Goal: Information Seeking & Learning: Learn about a topic

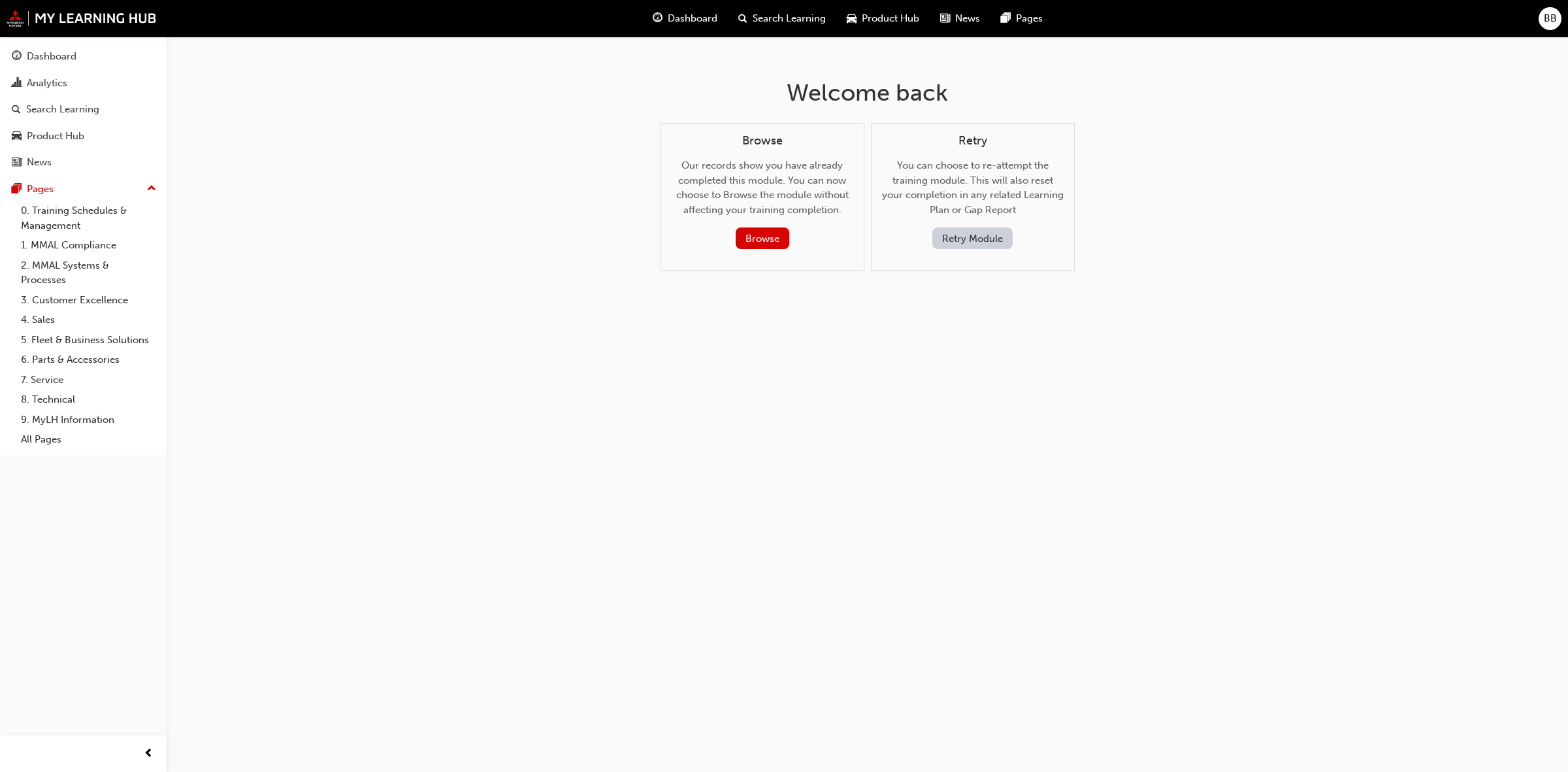
click at [527, 563] on div "Welcome back Browse Our records show you have already completed this module. Yo…" at bounding box center [784, 386] width 1568 height 772
click at [759, 236] on button "Browse" at bounding box center [762, 238] width 53 height 21
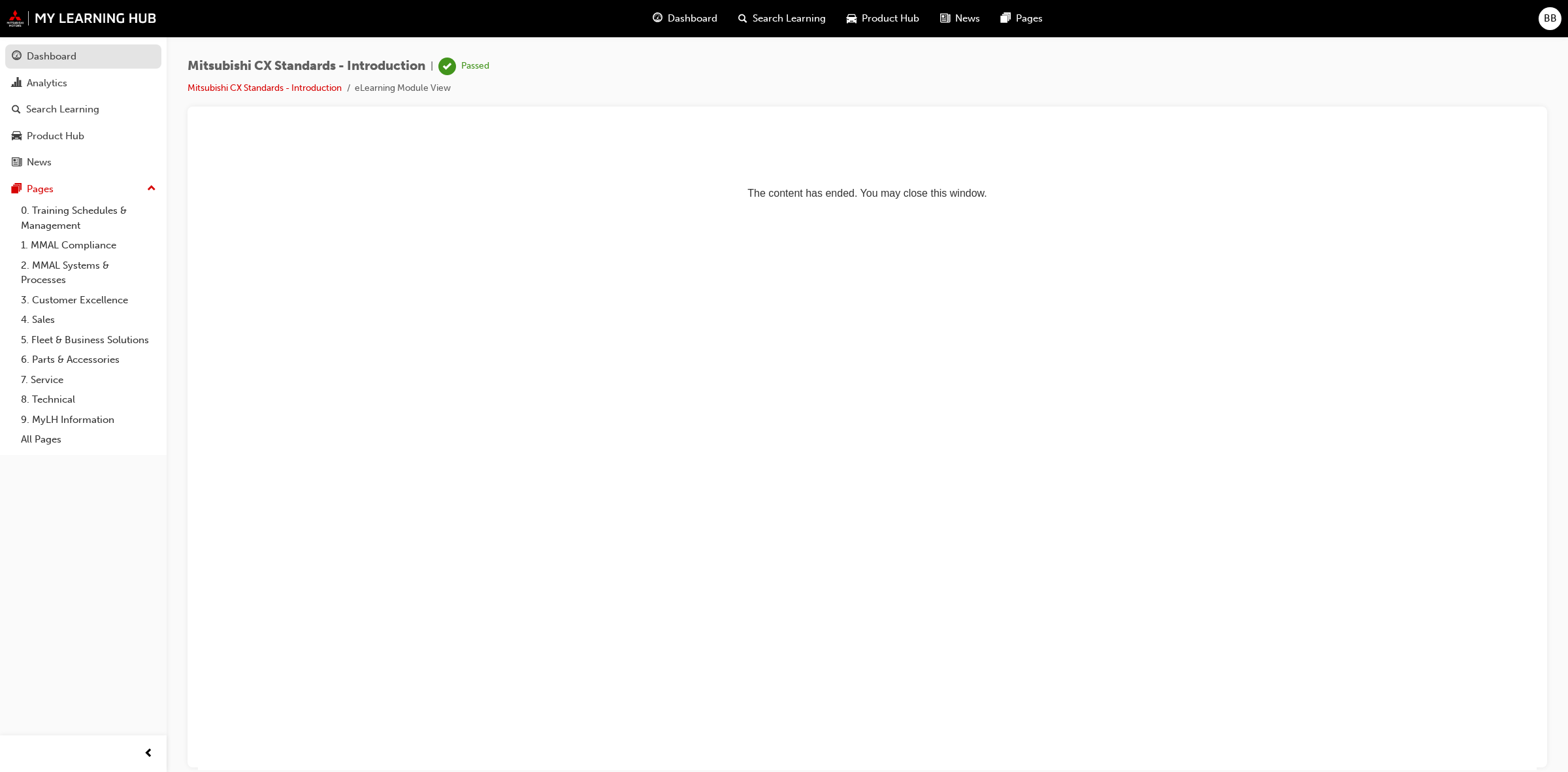
click at [69, 56] on div "Dashboard" at bounding box center [52, 57] width 50 height 15
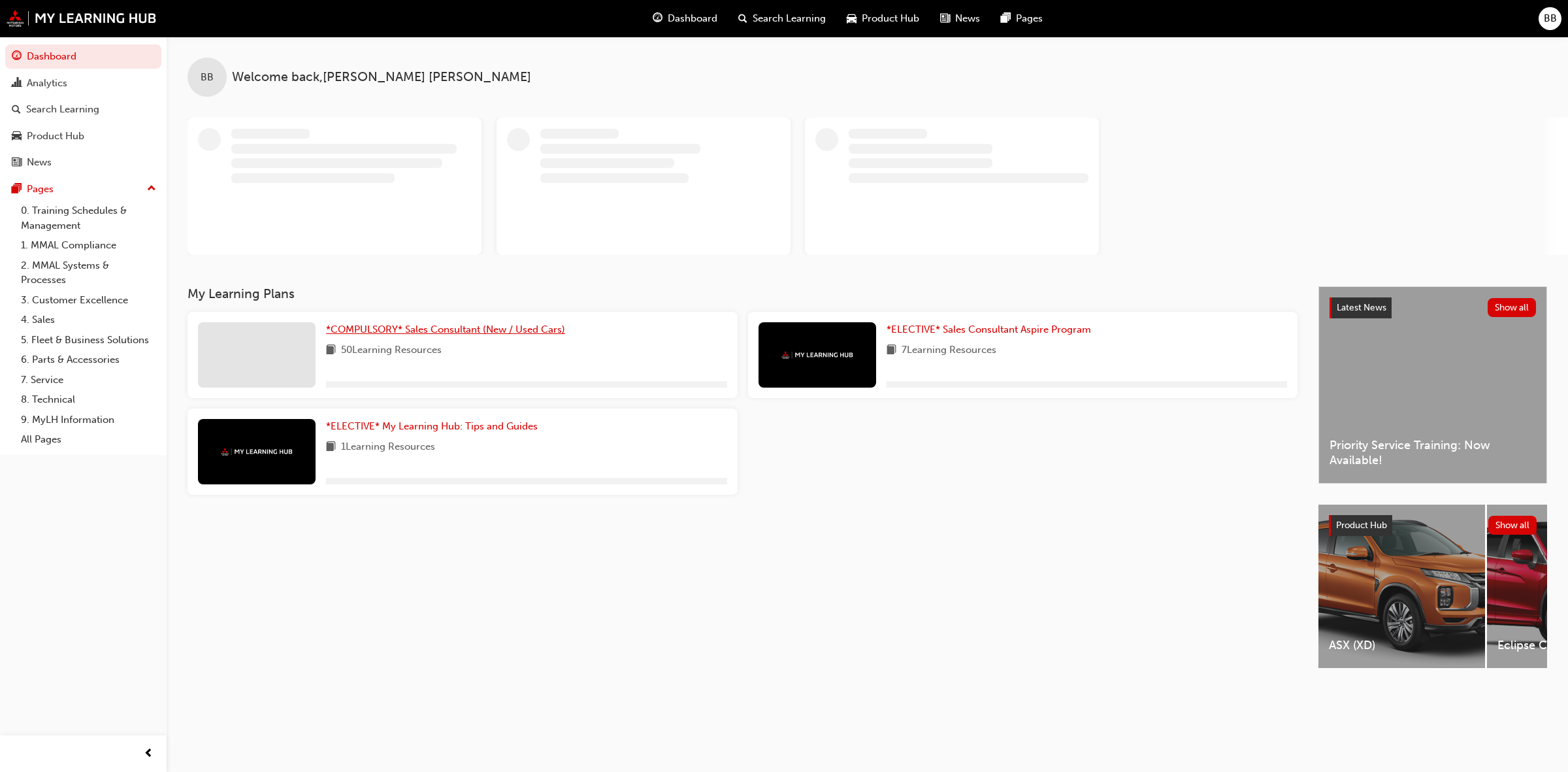
click at [485, 330] on span "*COMPULSORY* Sales Consultant (New / Used Cars)" at bounding box center [446, 329] width 239 height 11
